Goal: Task Accomplishment & Management: Manage account settings

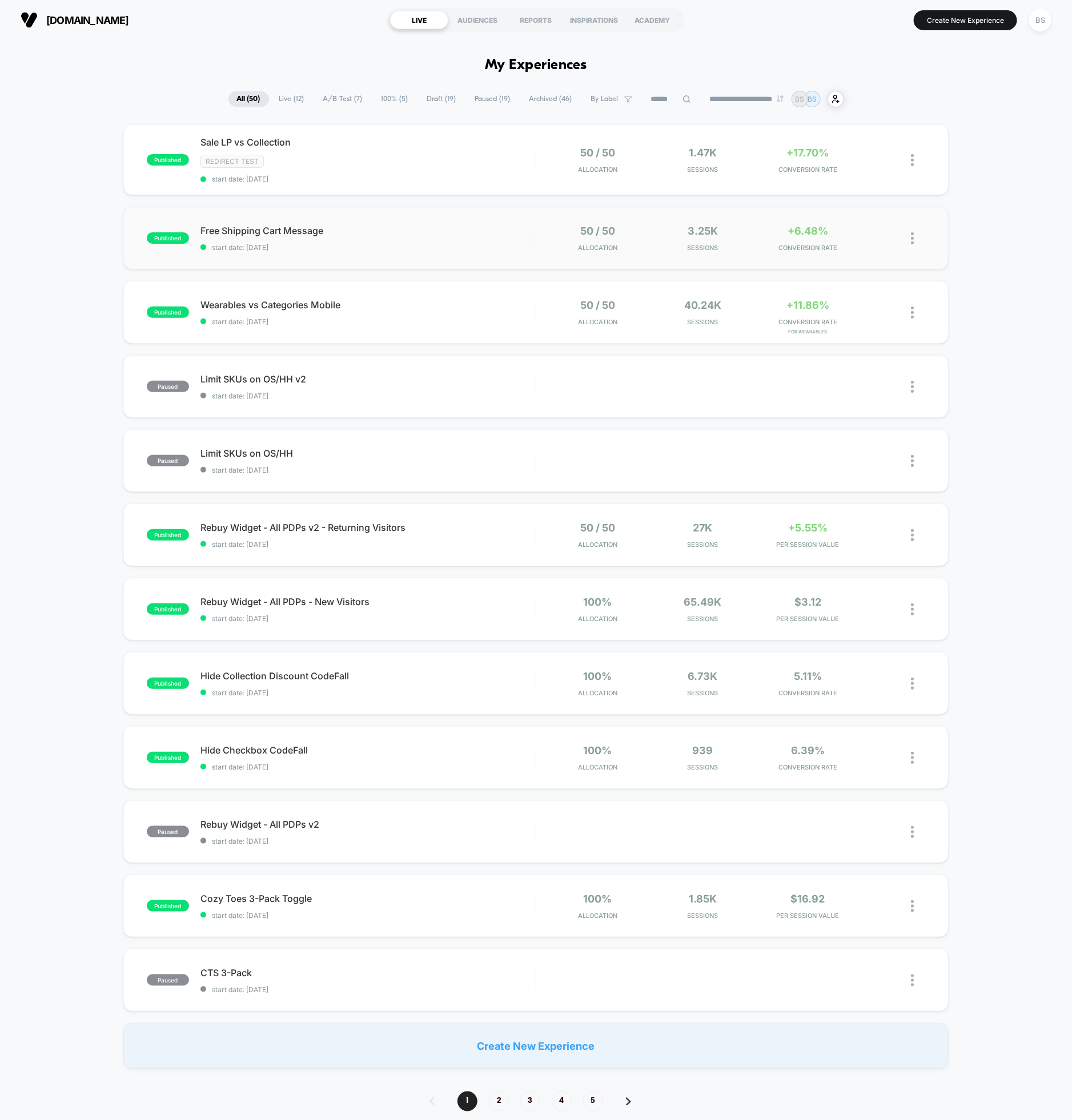
drag, startPoint x: 483, startPoint y: 163, endPoint x: 494, endPoint y: 223, distance: 61.0
click at [494, 229] on div "published Sale LP vs Collection Redirect Test start date: [DATE] 50 / 50 Alloca…" at bounding box center [536, 597] width 1072 height 944
click at [523, 248] on span "start date: [DATE]" at bounding box center [368, 247] width 335 height 9
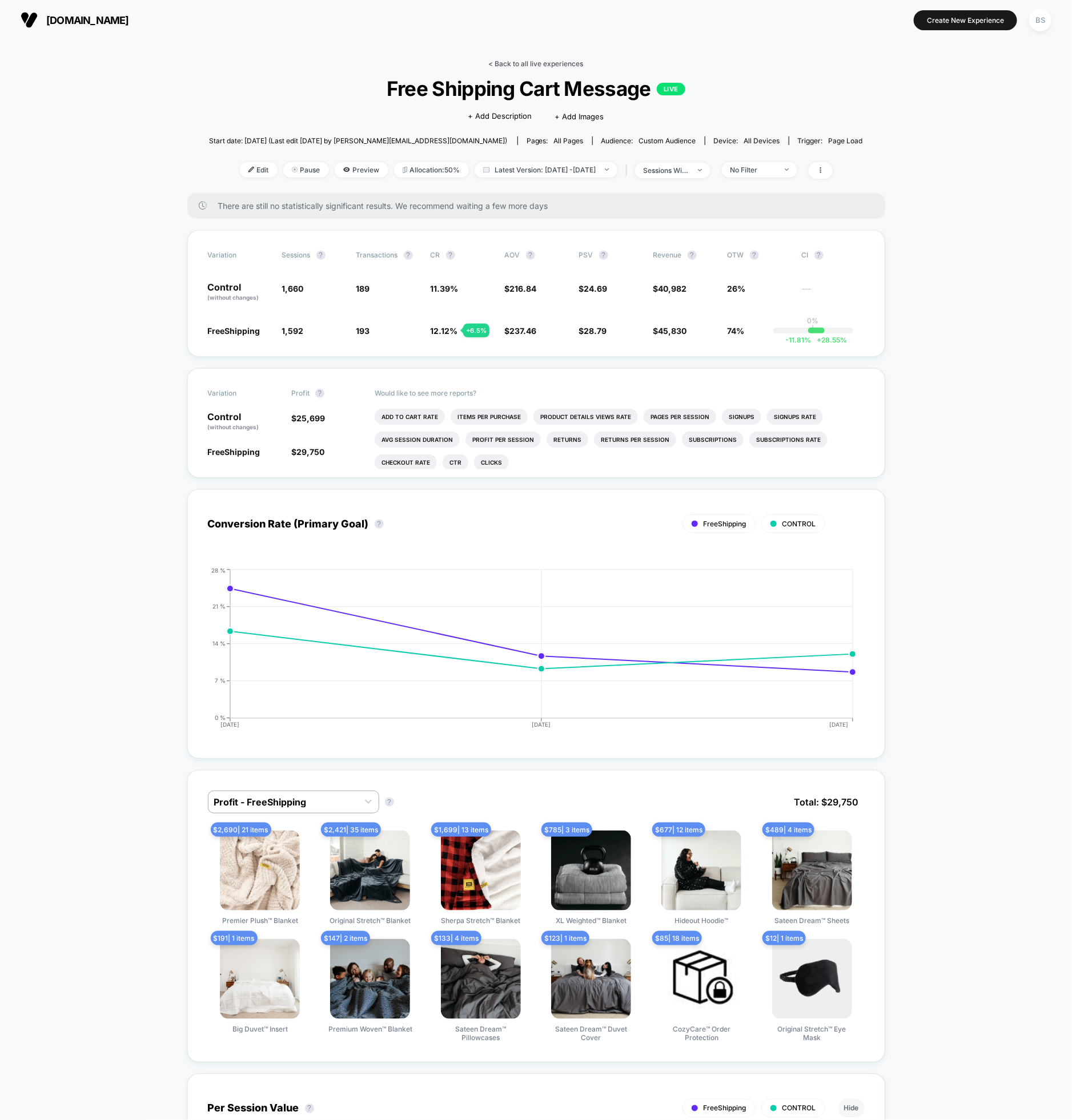
click at [522, 61] on link "< Back to all live experiences" at bounding box center [536, 63] width 95 height 9
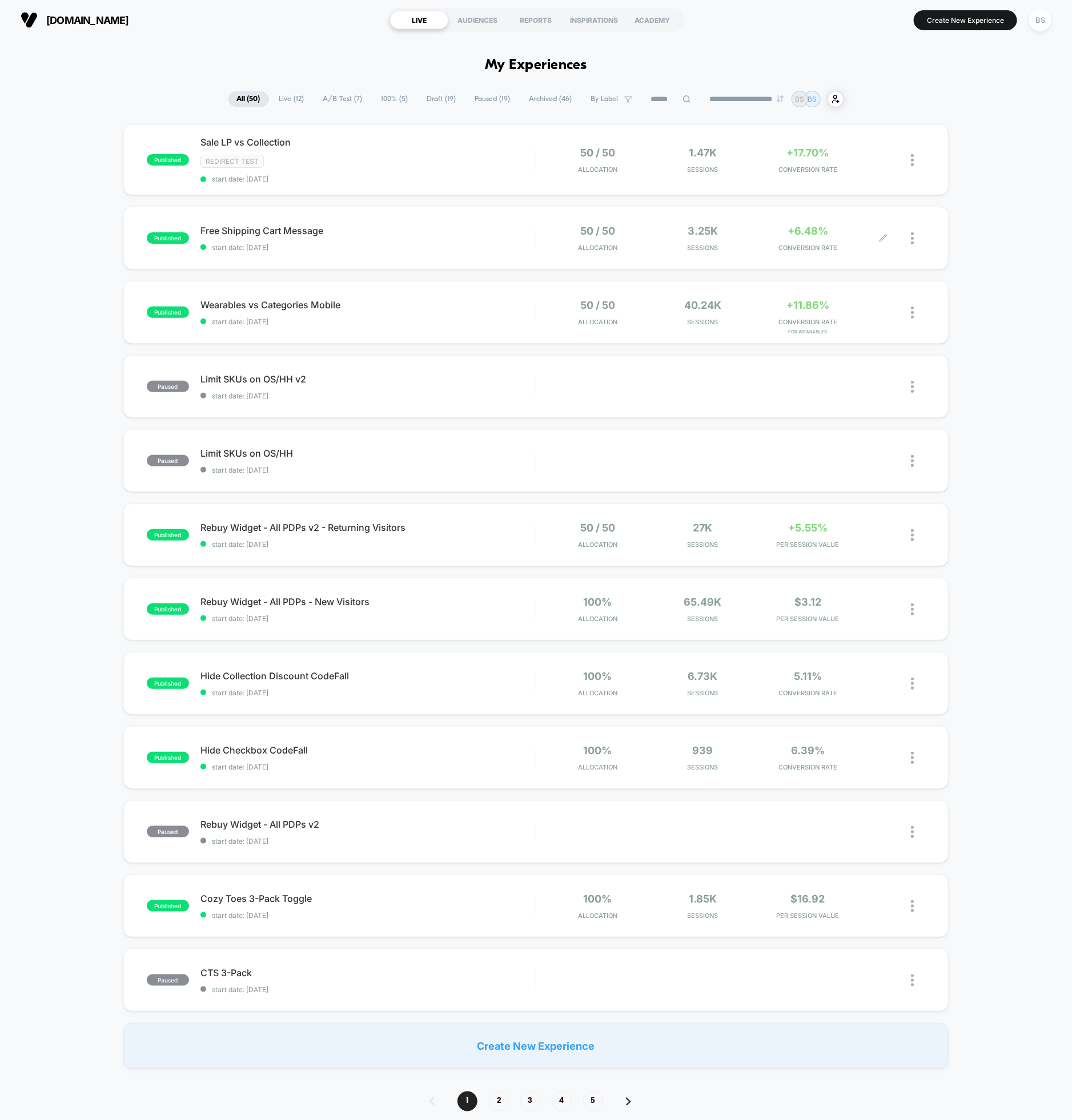
drag, startPoint x: 776, startPoint y: 235, endPoint x: 529, endPoint y: 248, distance: 247.3
click at [534, 248] on div "published Free Shipping Cart Message start date: [DATE] 50 / 50 Allocation 3.25…" at bounding box center [536, 237] width 825 height 62
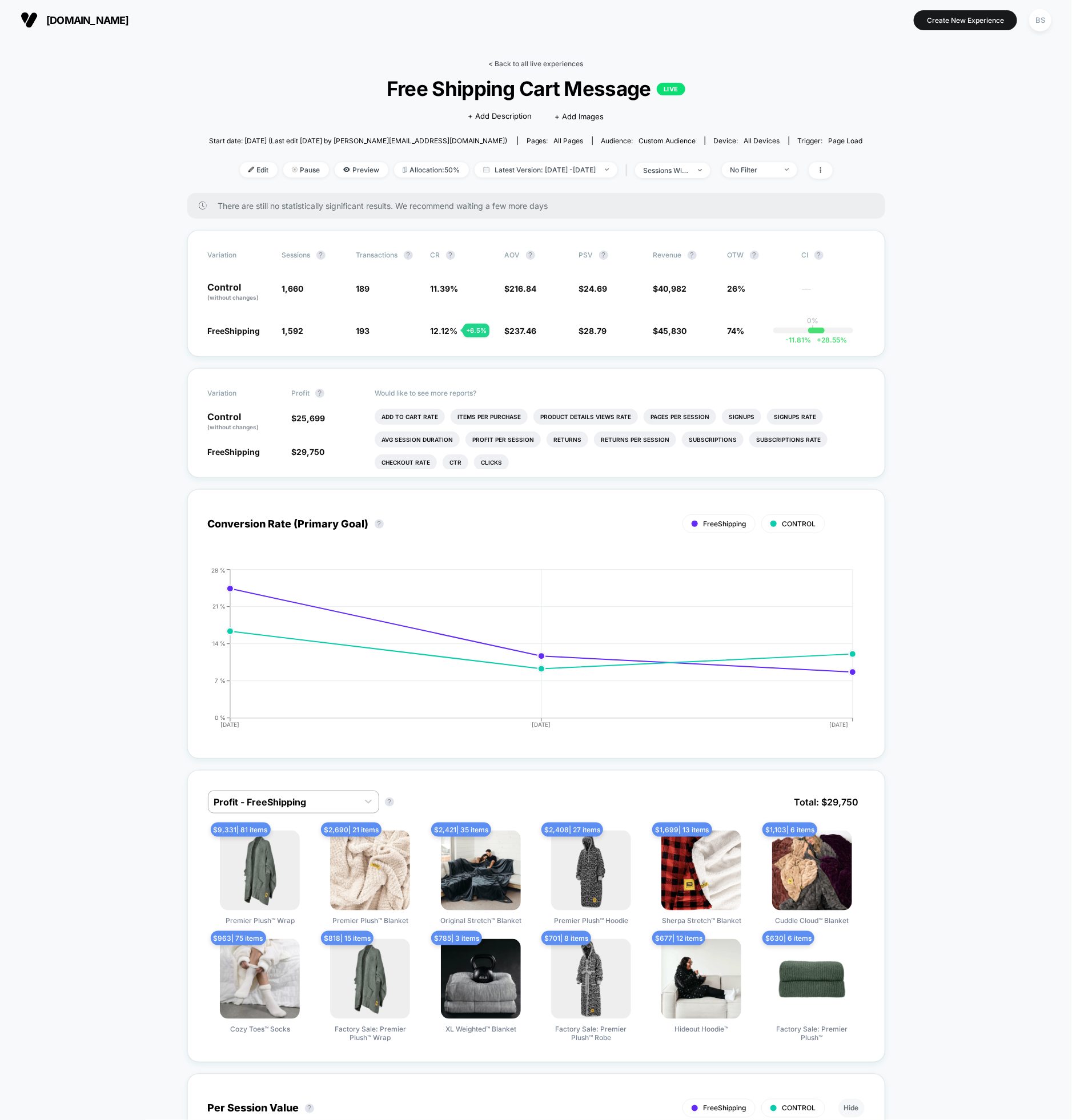
click at [532, 60] on link "< Back to all live experiences" at bounding box center [536, 63] width 95 height 9
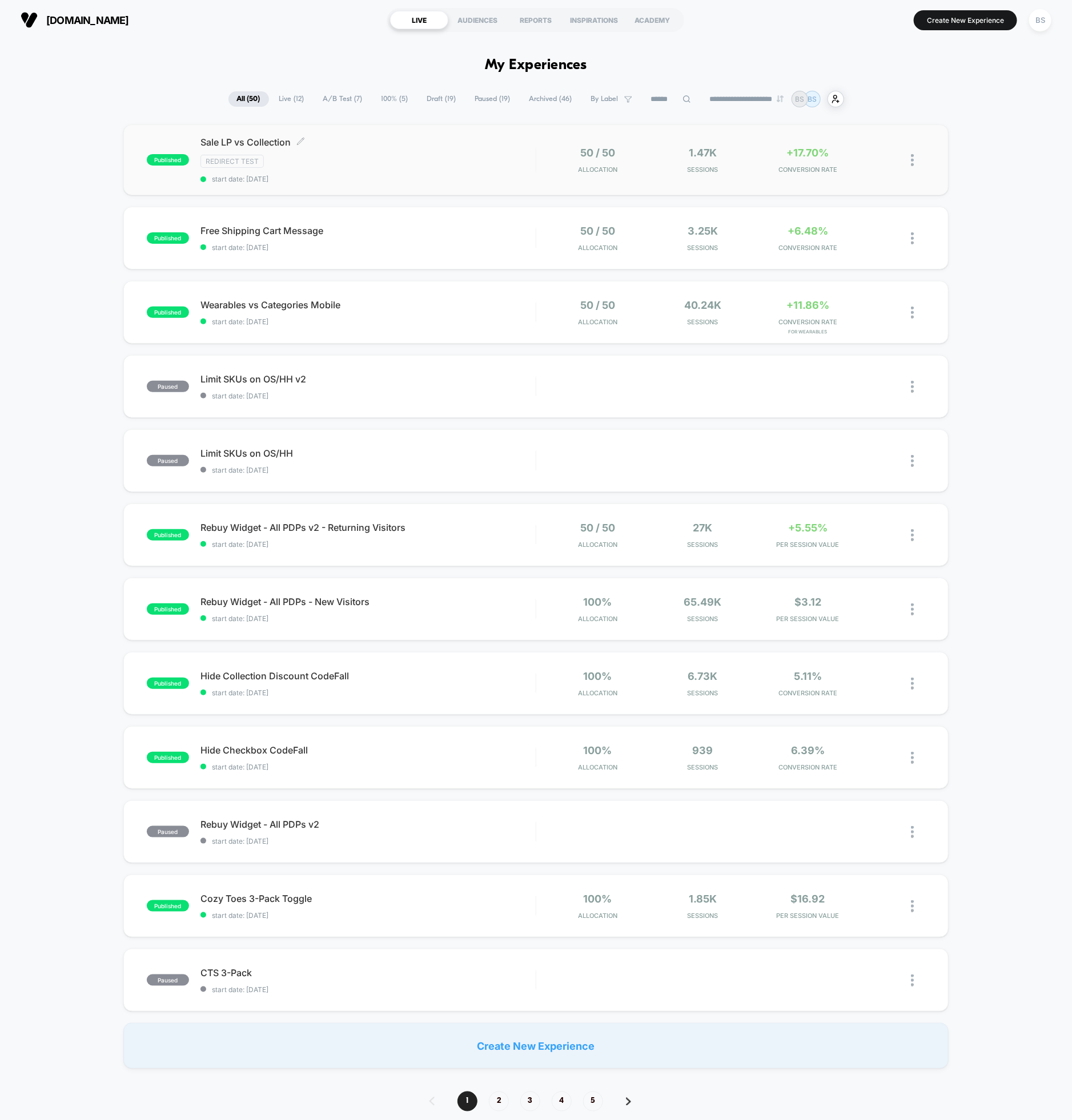
click at [480, 143] on span "Sale LP vs Collection Click to edit experience details" at bounding box center [368, 142] width 335 height 12
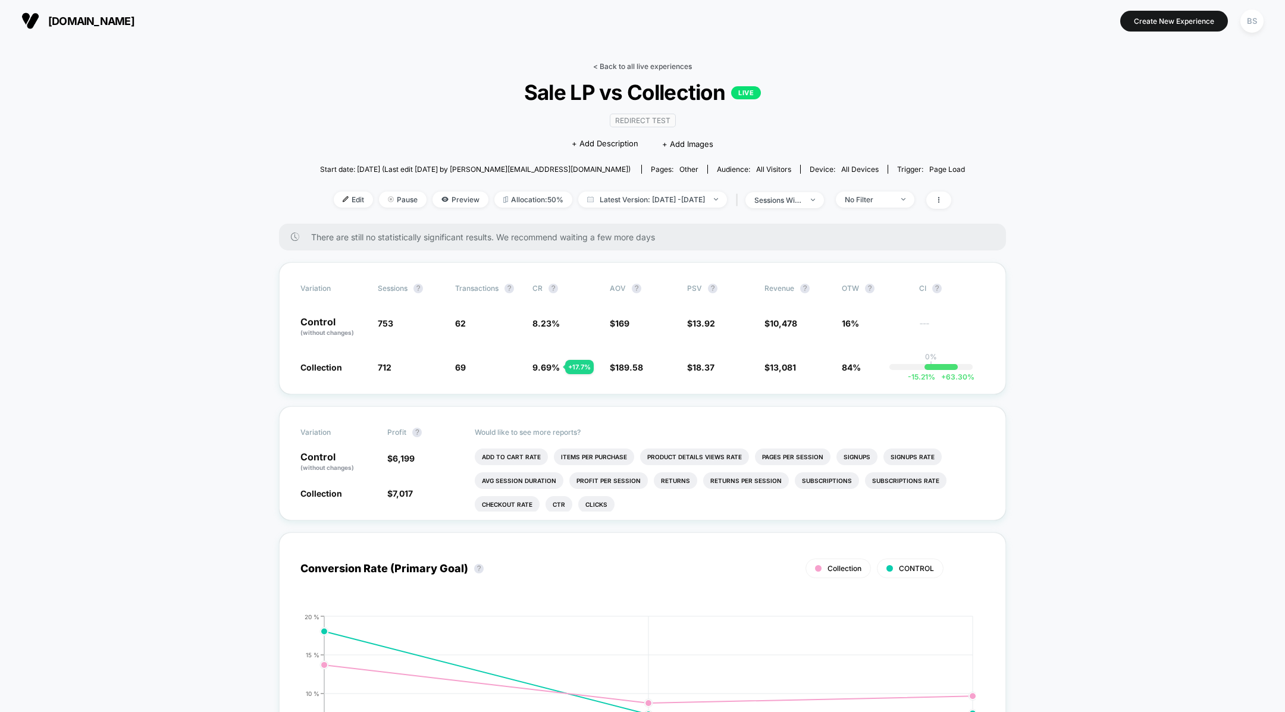
click at [612, 63] on link "< Back to all live experiences" at bounding box center [642, 66] width 99 height 9
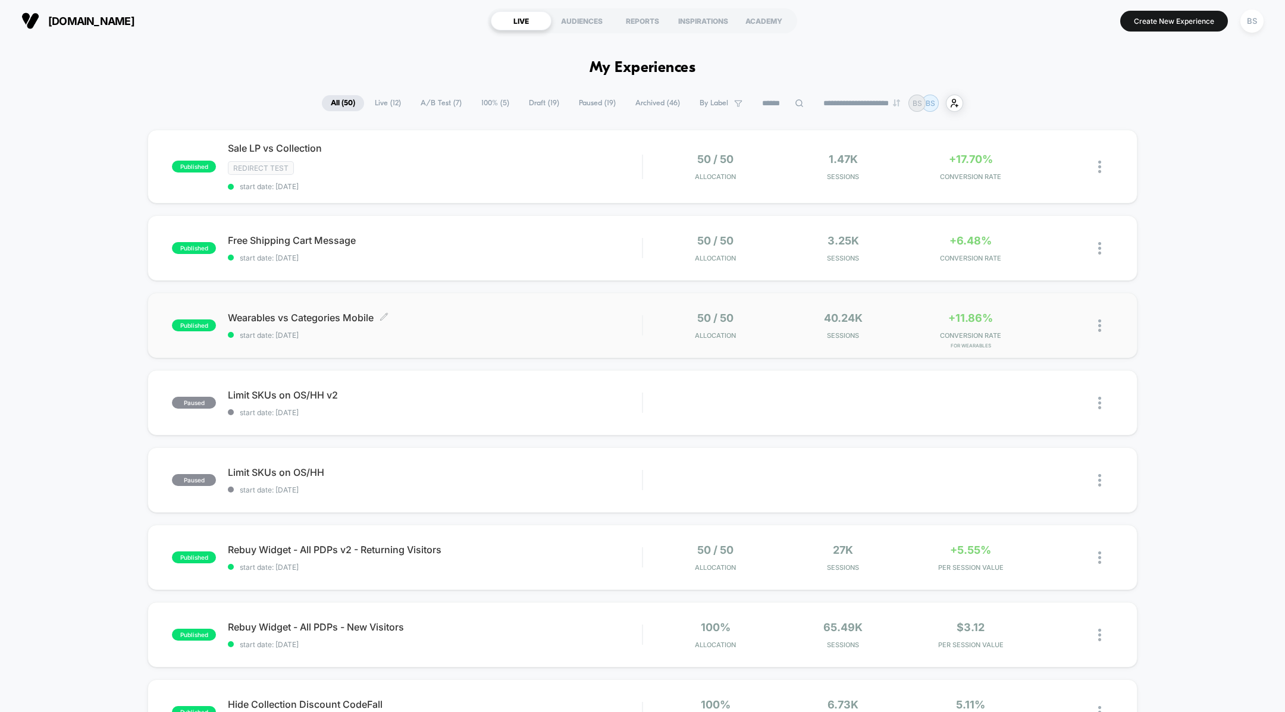
click at [530, 334] on span "start date: [DATE]" at bounding box center [435, 335] width 414 height 9
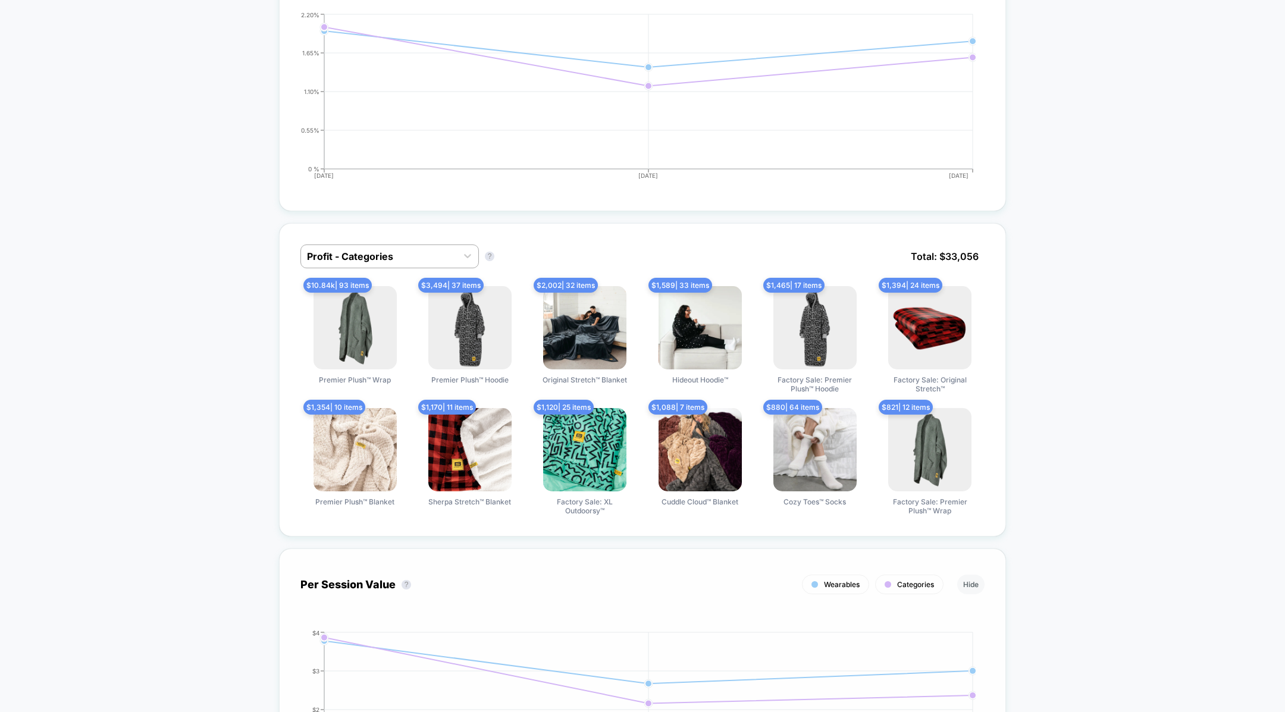
scroll to position [537, 0]
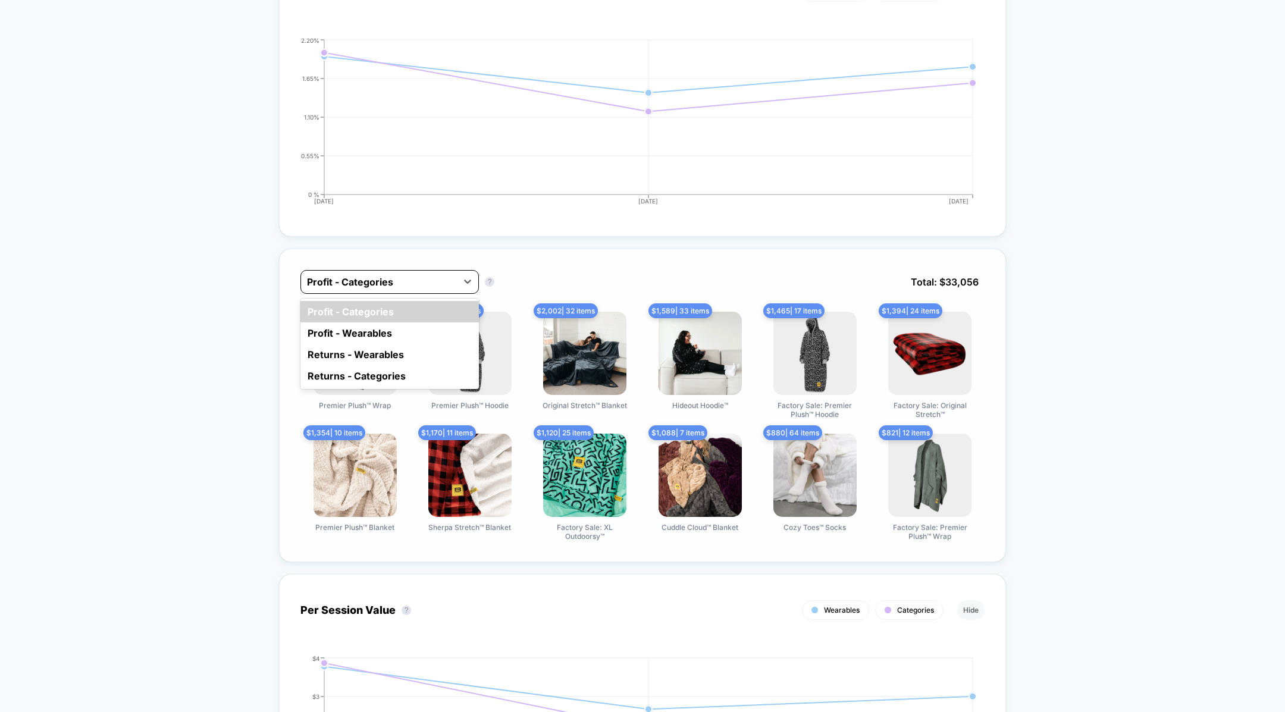
click at [423, 279] on div at bounding box center [379, 282] width 144 height 14
click at [403, 333] on div "Profit - Wearables" at bounding box center [389, 332] width 178 height 21
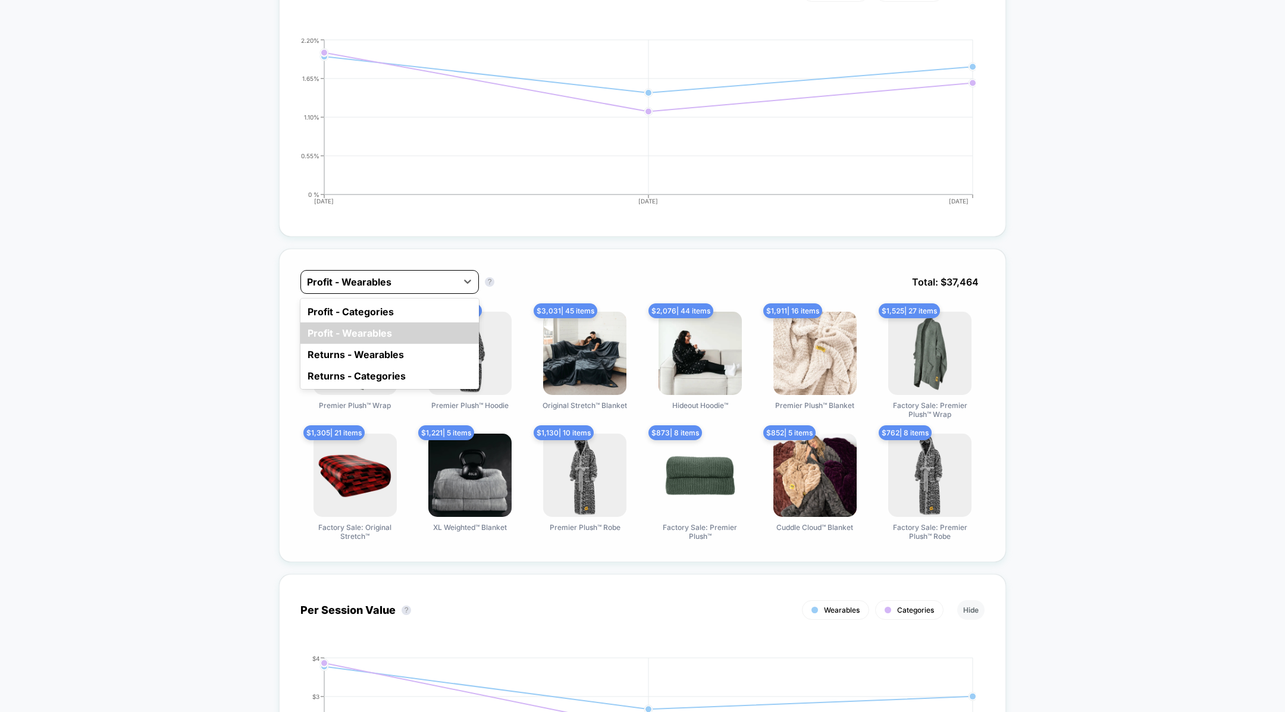
click at [427, 289] on div "Profit - Wearables" at bounding box center [389, 282] width 178 height 24
click at [410, 311] on div "Profit - Categories" at bounding box center [389, 311] width 178 height 21
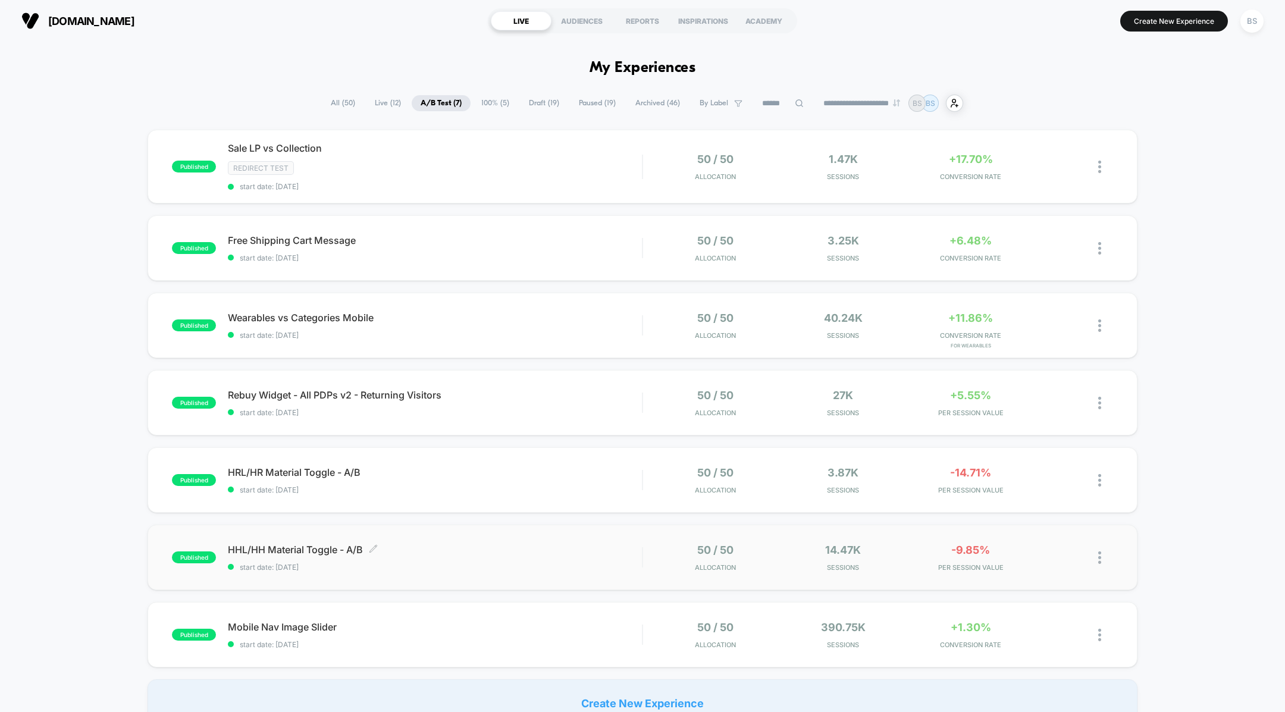
click at [549, 546] on span "HHL/HH Material Toggle - A/B Click to edit experience details" at bounding box center [435, 550] width 414 height 12
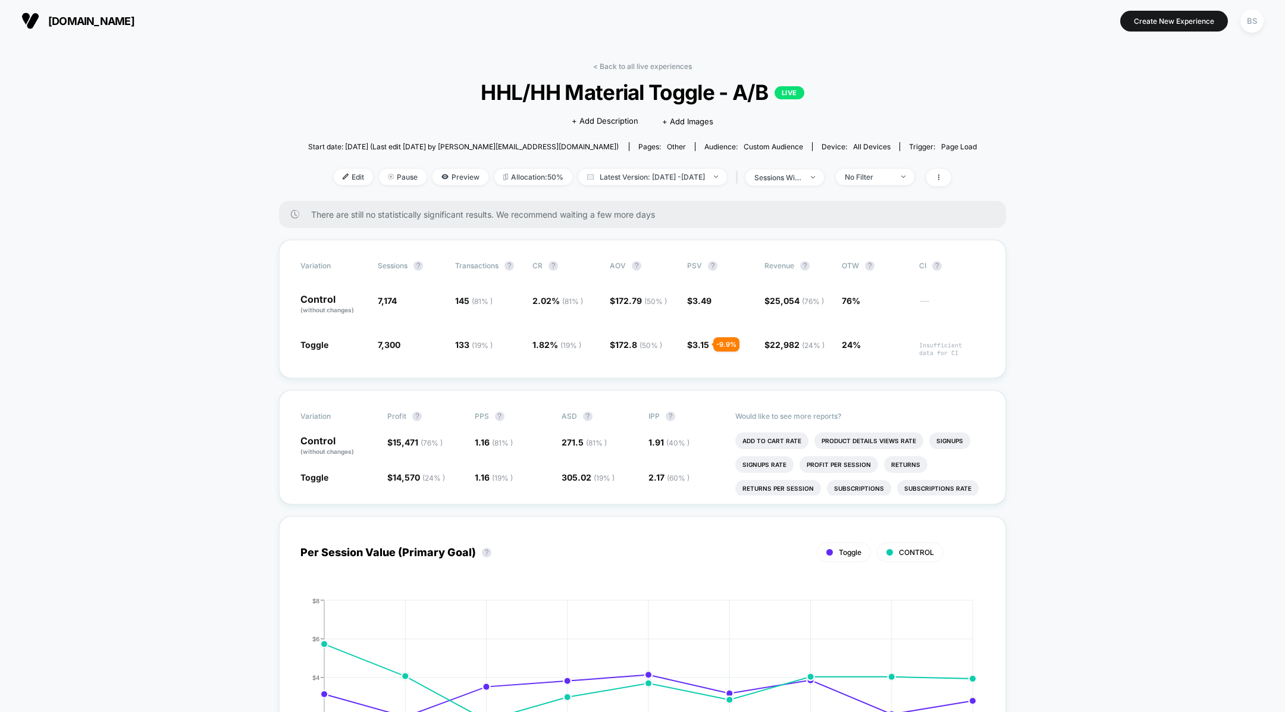
click at [617, 64] on link "< Back to all live experiences" at bounding box center [642, 66] width 99 height 9
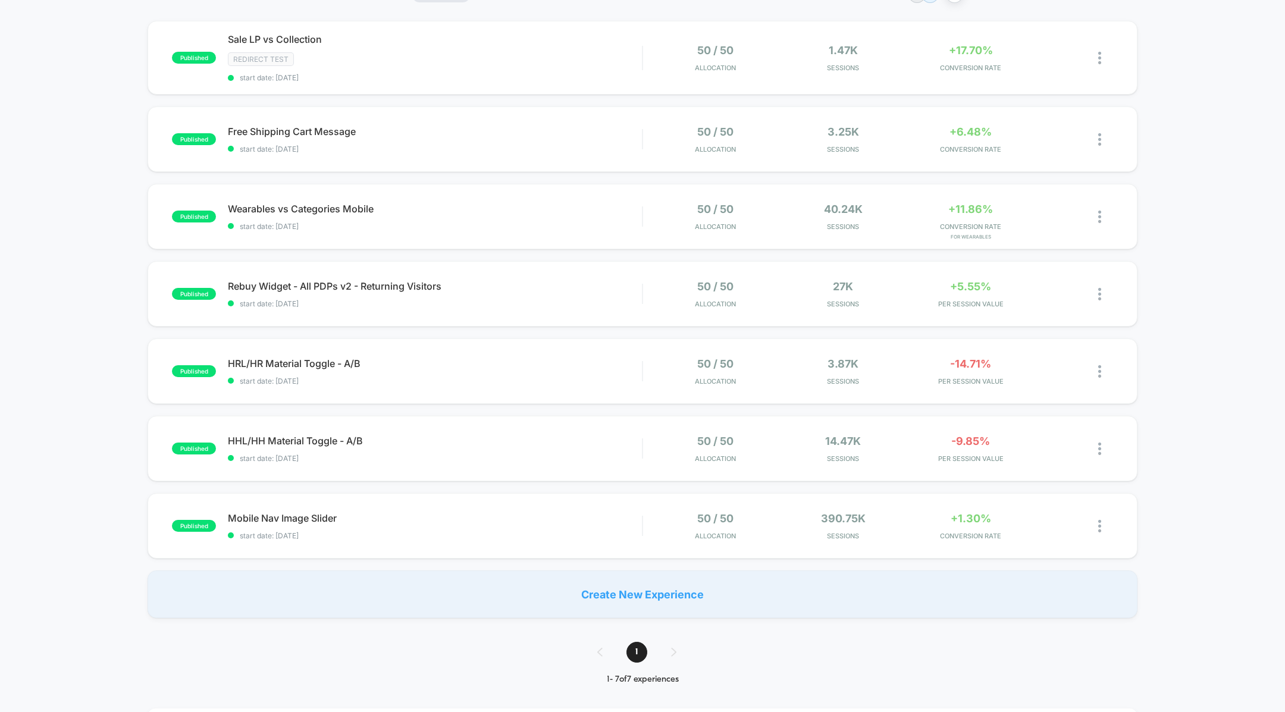
scroll to position [84, 0]
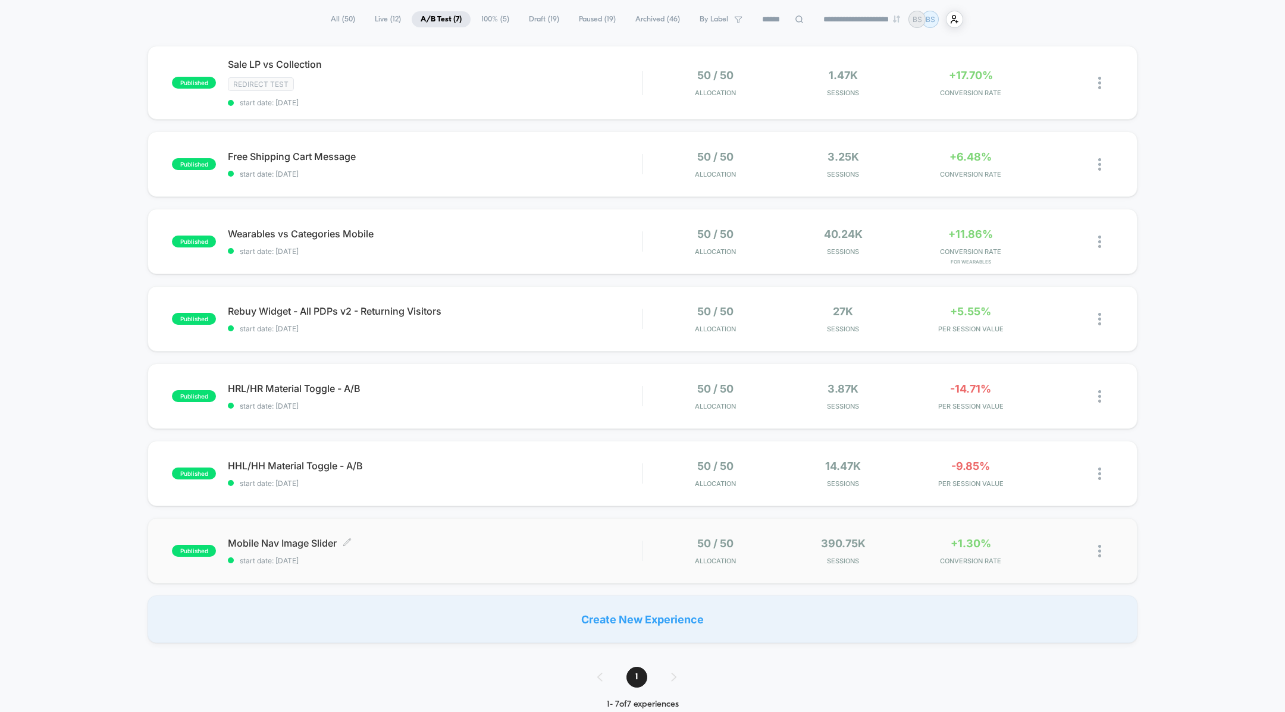
click at [542, 558] on span "start date: [DATE]" at bounding box center [435, 560] width 414 height 9
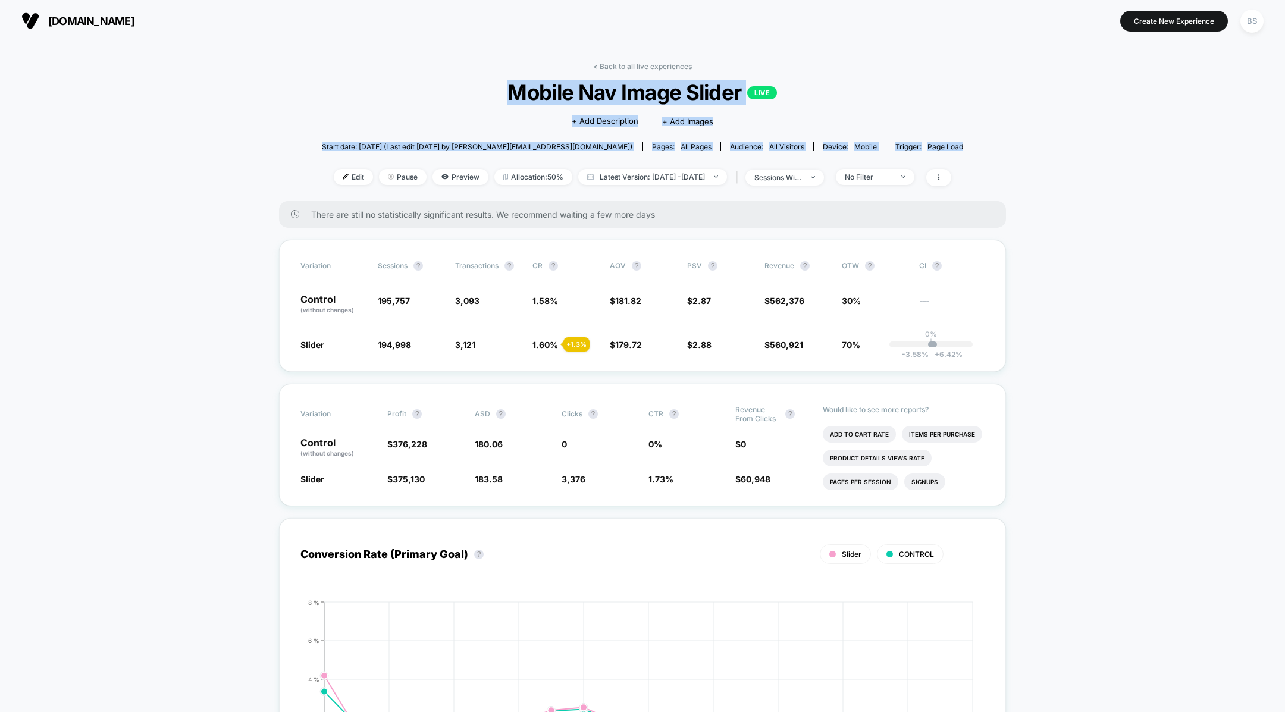
drag, startPoint x: 645, startPoint y: 71, endPoint x: 879, endPoint y: 164, distance: 252.3
click at [878, 164] on div "< Back to all live experiences Mobile Nav Image Slider LIVE Click to edit exper…" at bounding box center [643, 131] width 642 height 139
click at [892, 180] on div "No Filter" at bounding box center [869, 177] width 48 height 9
click at [883, 271] on span "Returning Visitors" at bounding box center [892, 269] width 68 height 10
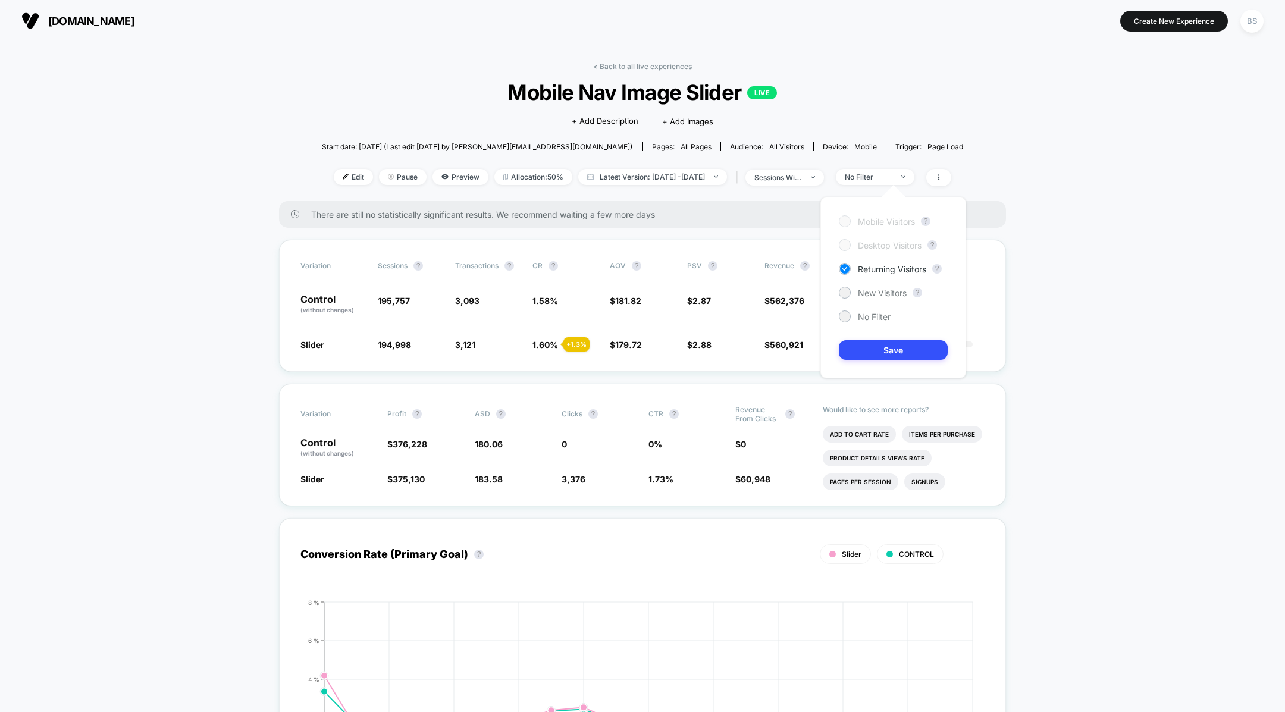
click at [884, 362] on div "Mobile Visitors ? Desktop Visitors ? Returning Visitors ? New Visitors ? No Fil…" at bounding box center [893, 287] width 146 height 181
click at [884, 356] on button "Save" at bounding box center [893, 350] width 109 height 20
click at [892, 176] on div "Returning Visitors" at bounding box center [869, 177] width 48 height 9
click at [884, 296] on span "New Visitors" at bounding box center [882, 293] width 49 height 10
click at [884, 353] on button "Save" at bounding box center [893, 350] width 109 height 20
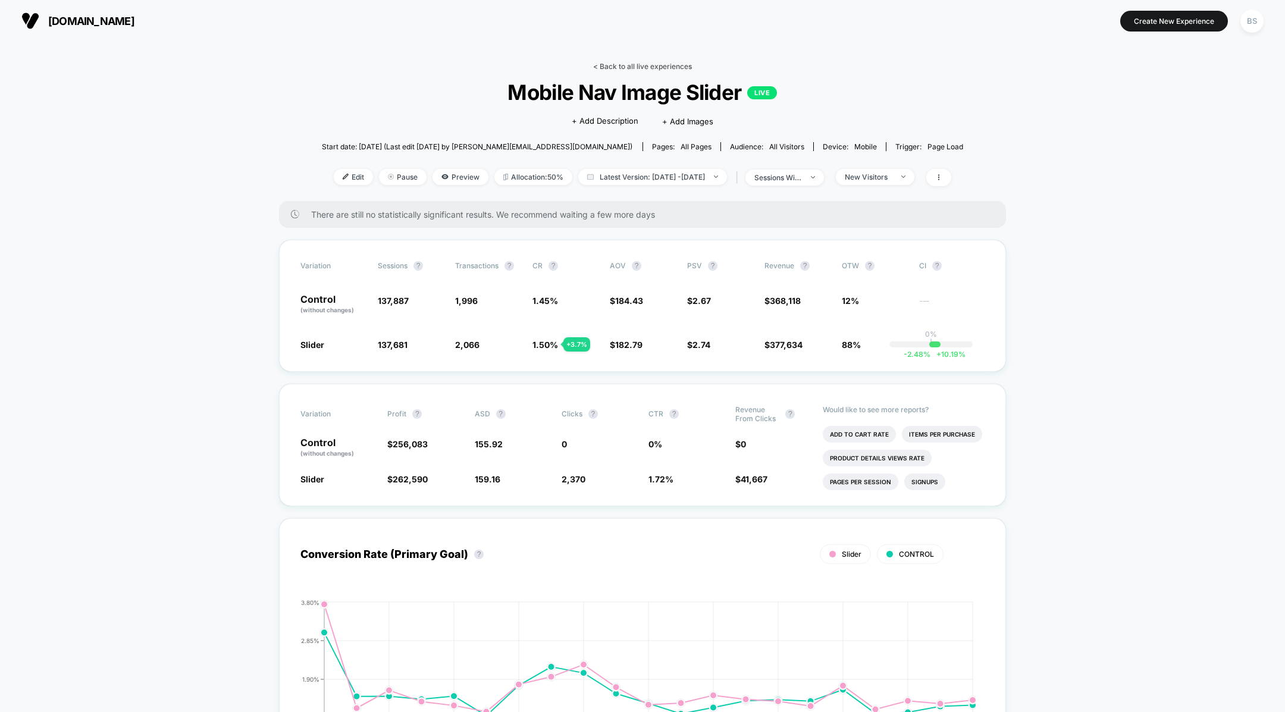
click at [606, 68] on link "< Back to all live experiences" at bounding box center [642, 66] width 99 height 9
